Goal: Register for event/course

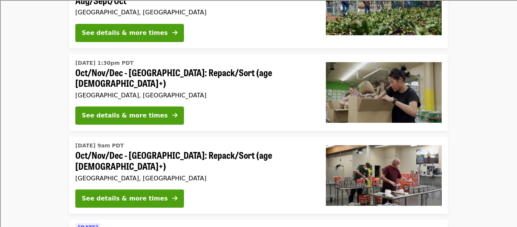
scroll to position [126, 0]
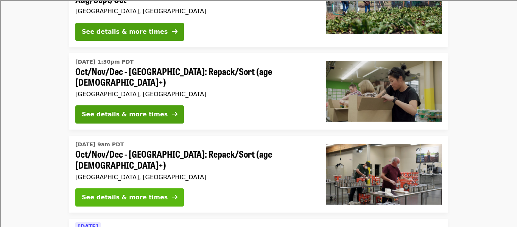
click at [100, 193] on div "See details & more times" at bounding box center [125, 197] width 86 height 9
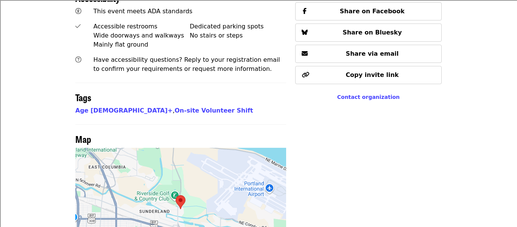
scroll to position [548, 0]
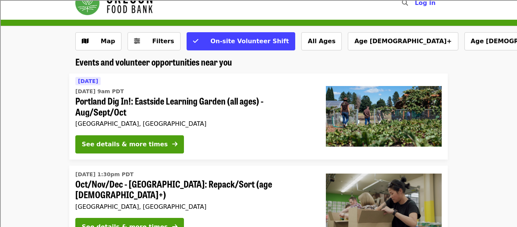
scroll to position [14, 0]
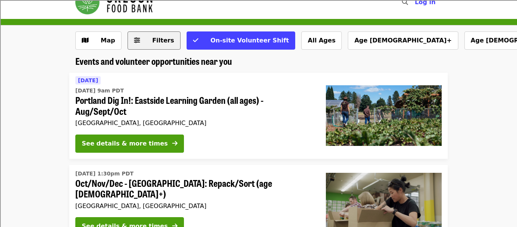
click at [163, 35] on button "Filters" at bounding box center [154, 40] width 53 height 18
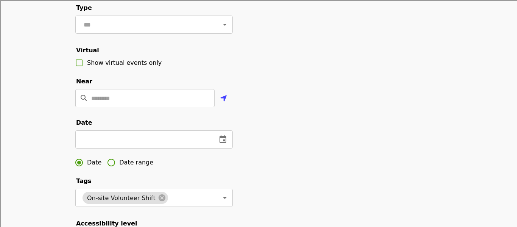
scroll to position [128, 0]
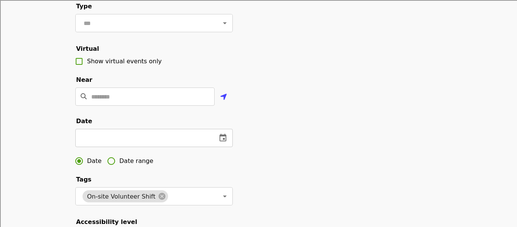
click at [221, 131] on button "change date" at bounding box center [223, 138] width 18 height 18
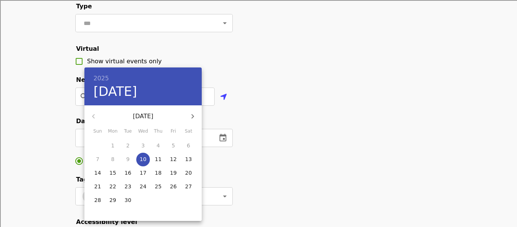
click at [190, 162] on p "13" at bounding box center [188, 159] width 7 height 8
type input "**********"
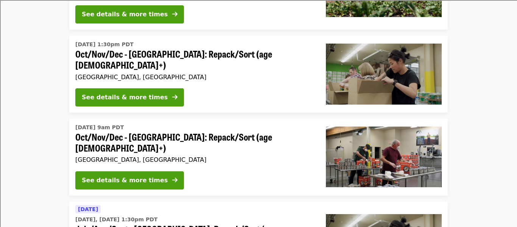
scroll to position [543, 0]
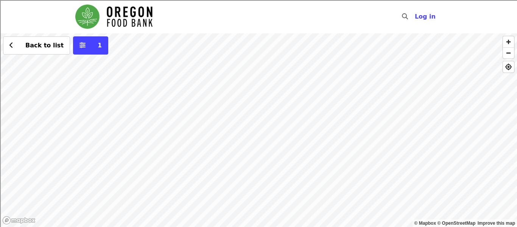
click at [332, 100] on div "Back to list 1" at bounding box center [258, 129] width 517 height 193
click at [329, 103] on div "Back to list 1" at bounding box center [258, 129] width 517 height 193
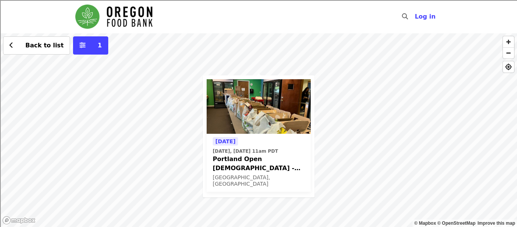
click at [254, 123] on img at bounding box center [259, 106] width 104 height 55
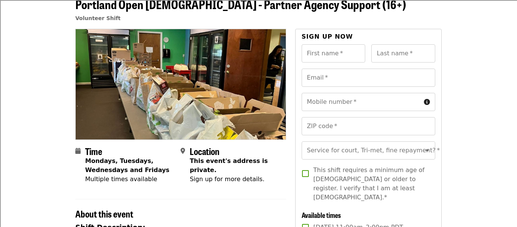
scroll to position [43, 0]
